Goal: Transaction & Acquisition: Purchase product/service

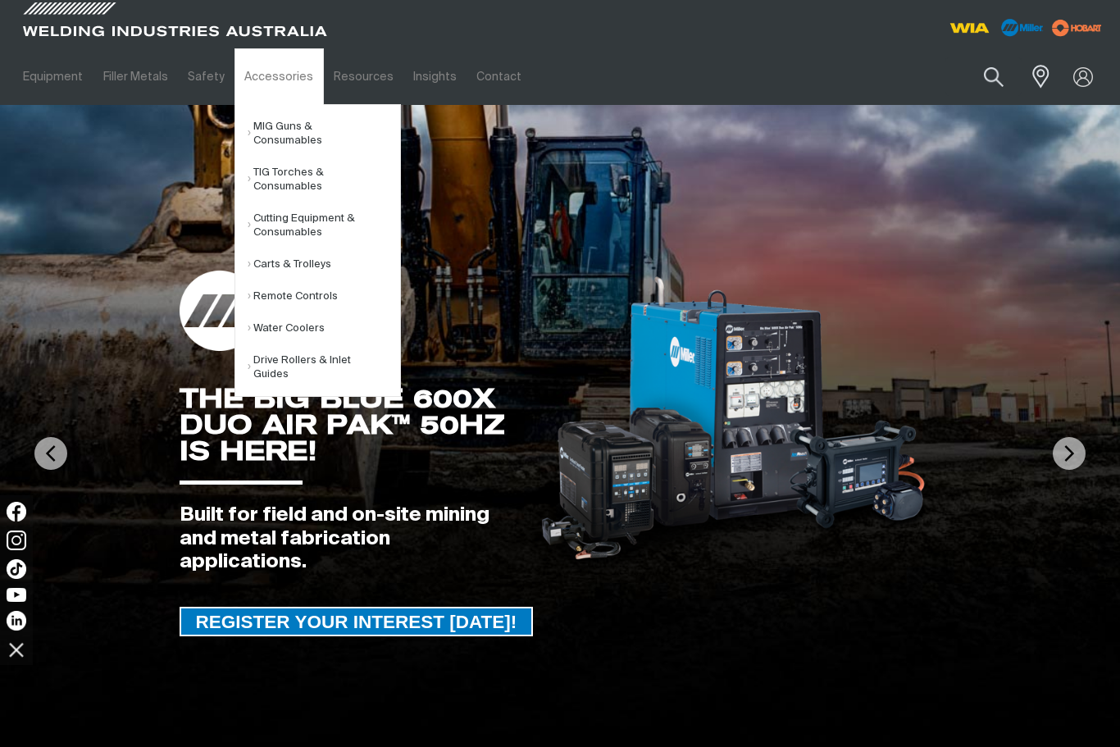
click at [304, 362] on link "Drive Rollers & Inlet Guides" at bounding box center [324, 367] width 152 height 46
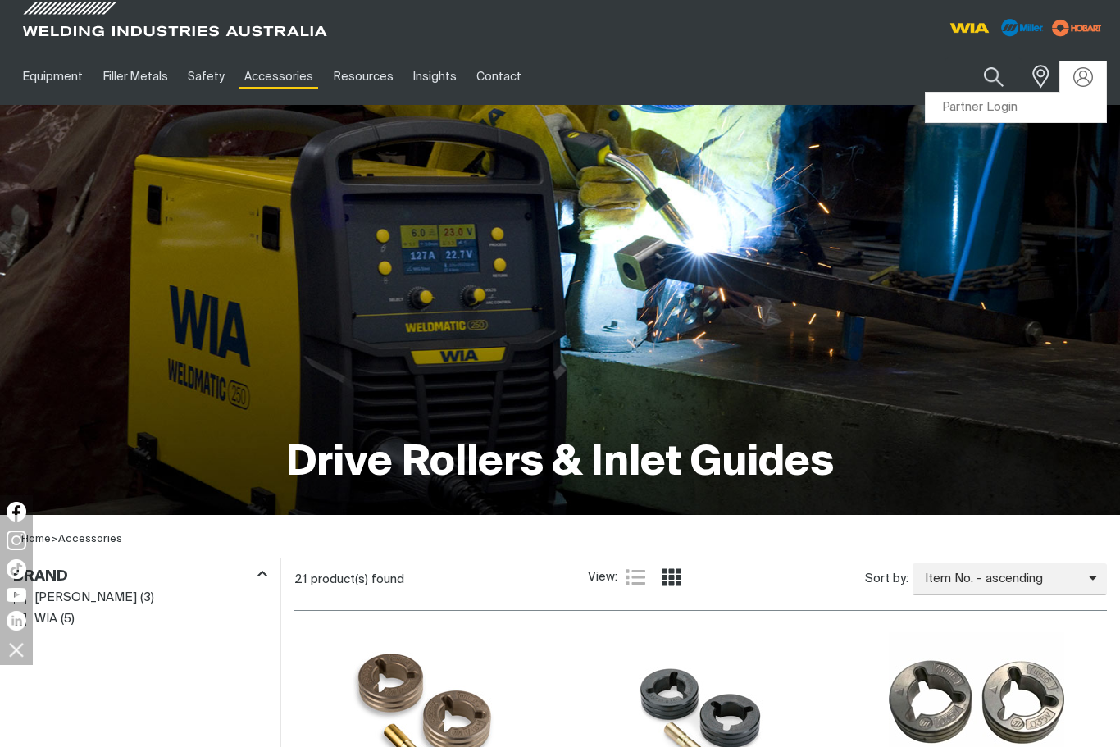
click at [1022, 102] on link "Partner Login" at bounding box center [1015, 108] width 180 height 30
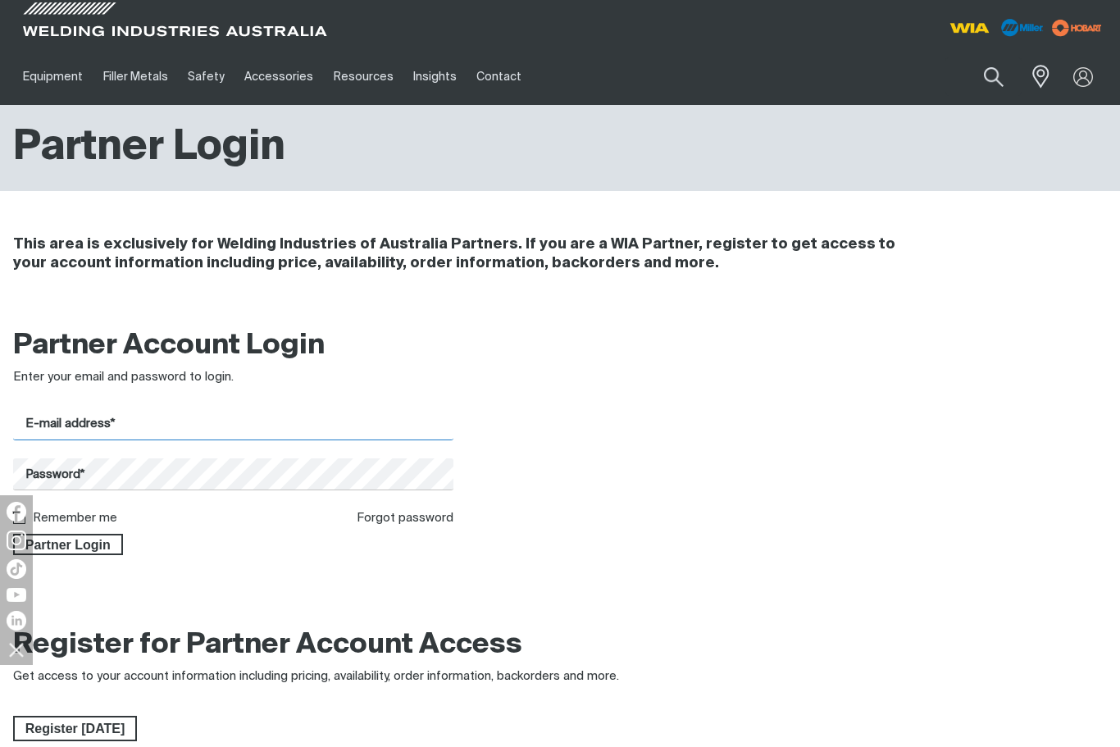
click at [417, 436] on input "E-mail address*" at bounding box center [233, 424] width 440 height 32
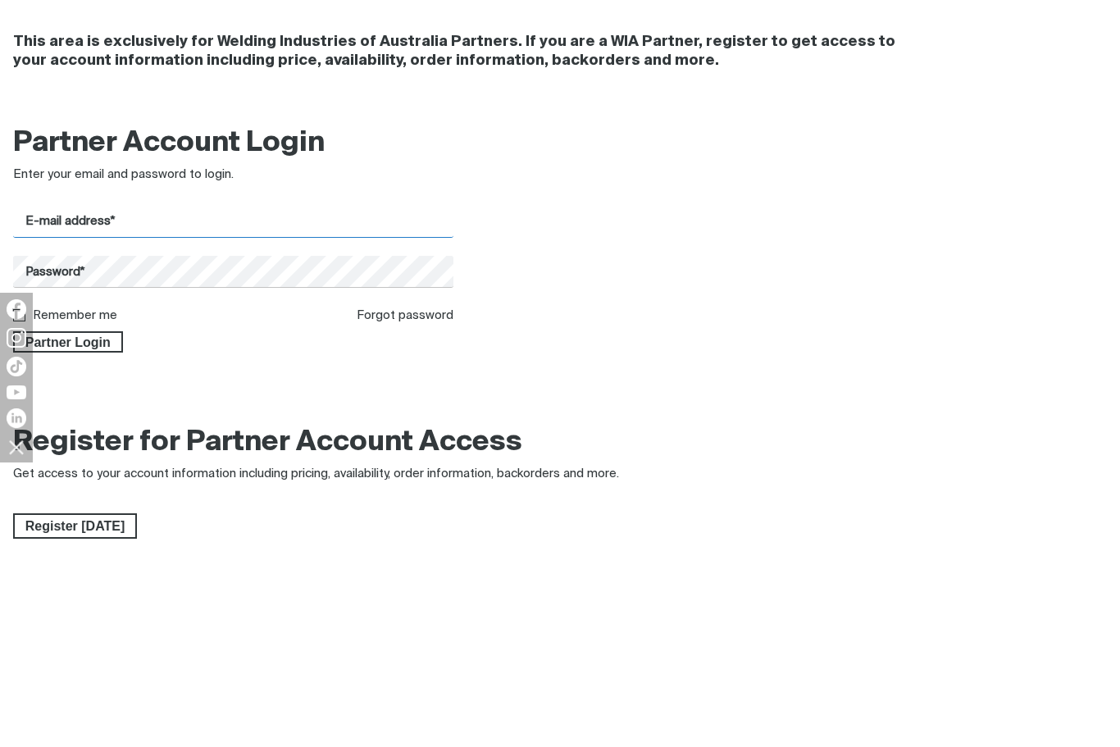
type input "[EMAIL_ADDRESS][DOMAIN_NAME]"
click at [67, 534] on button "Partner Login" at bounding box center [68, 544] width 110 height 21
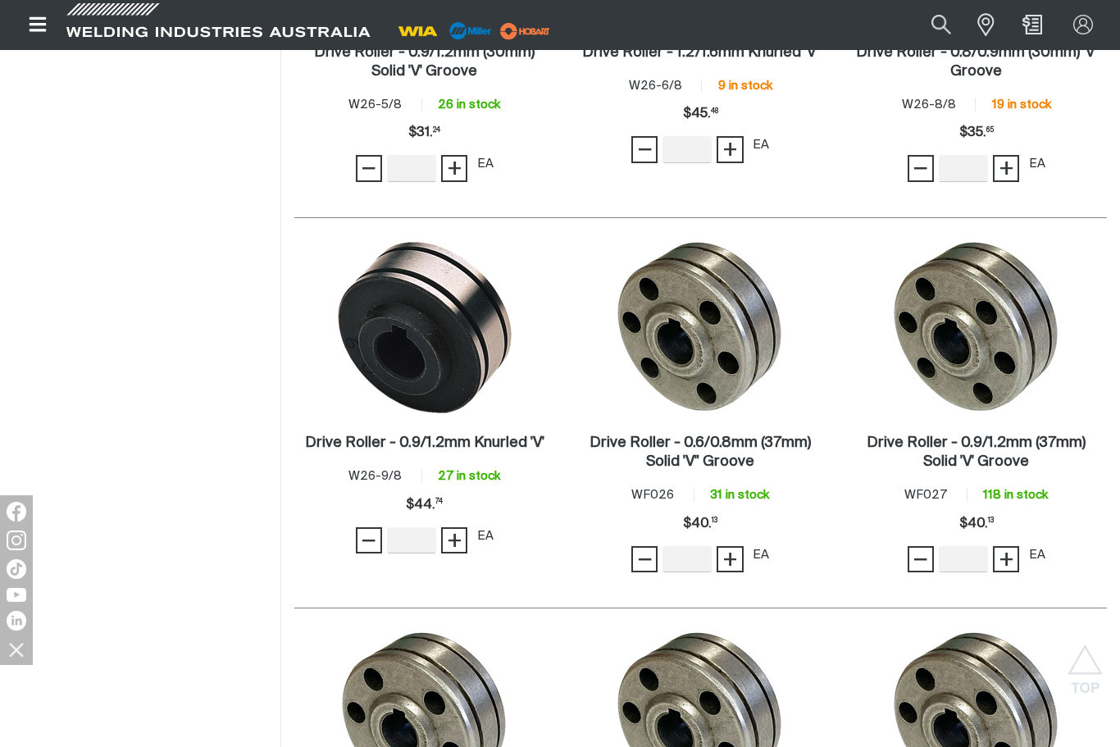
scroll to position [1607, 0]
click at [1048, 444] on h2 "Drive Roller - 0.9/1.2mm (37mm) Solid 'V' Groove ." at bounding box center [975, 453] width 219 height 34
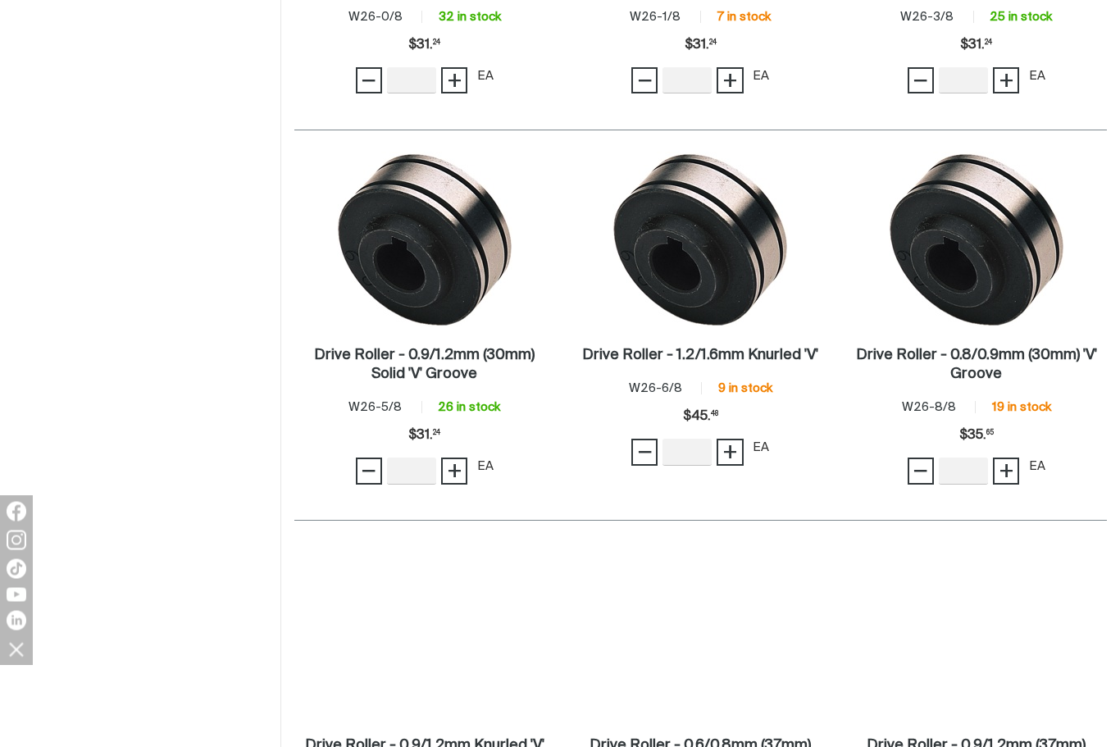
scroll to position [1608, 0]
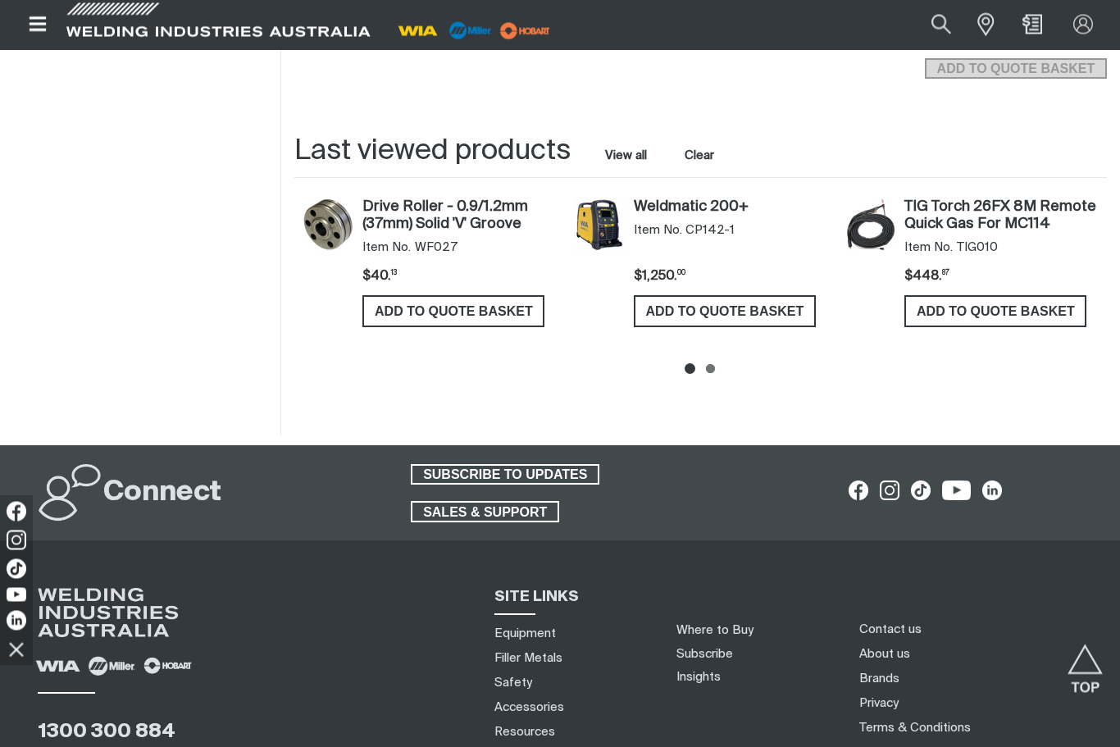
scroll to position [3338, 0]
